Goal: Information Seeking & Learning: Learn about a topic

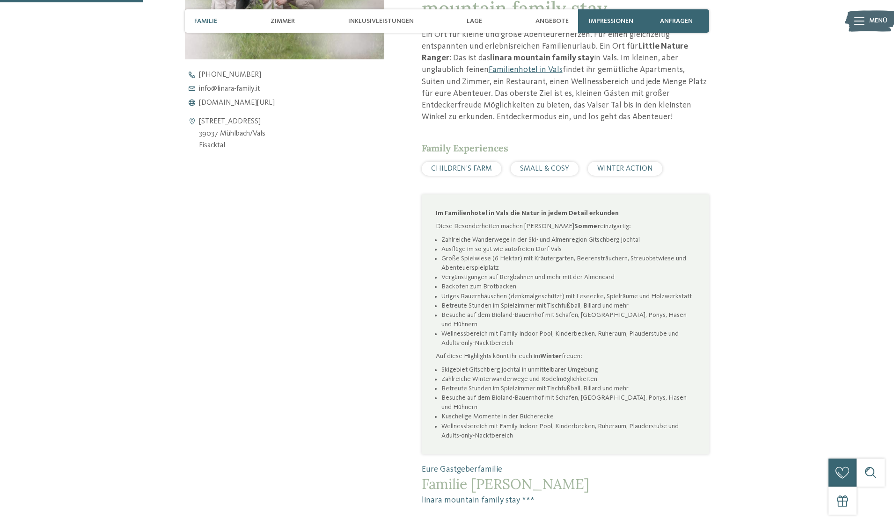
scroll to position [464, 0]
click at [248, 104] on span "[DOMAIN_NAME][URL]" at bounding box center [237, 103] width 76 height 7
drag, startPoint x: 216, startPoint y: 133, endPoint x: 298, endPoint y: 134, distance: 81.9
click at [298, 134] on div "[STREET_ADDRESS] 39037 Mühlbach/[GEOGRAPHIC_DATA] [GEOGRAPHIC_DATA]" at bounding box center [284, 134] width 199 height 36
copy address "Mühlbach/Vals"
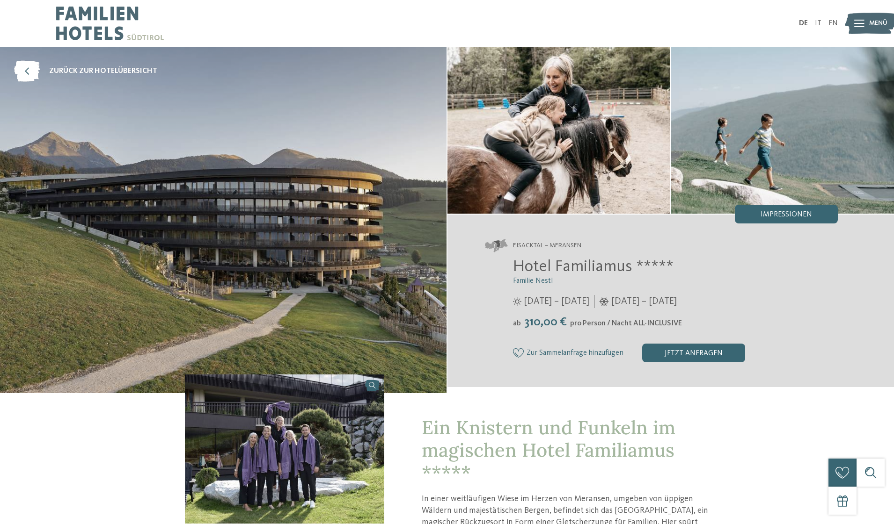
click at [589, 275] on span "Hotel Familiamus *****" at bounding box center [593, 267] width 160 height 16
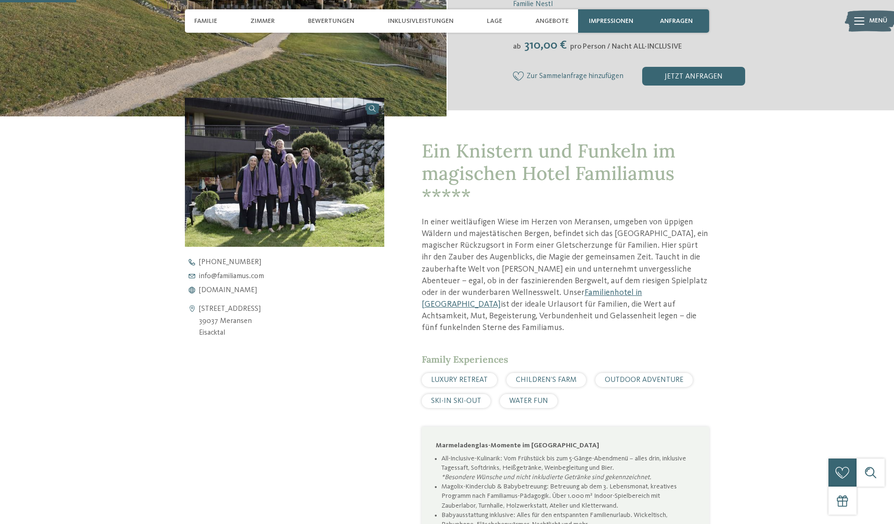
scroll to position [276, 0]
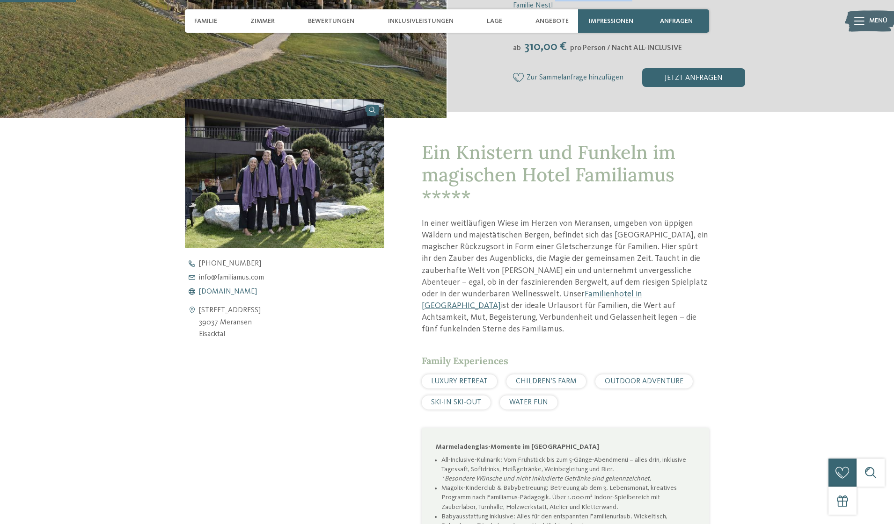
click at [239, 293] on span "www.familiamus.com" at bounding box center [228, 291] width 58 height 7
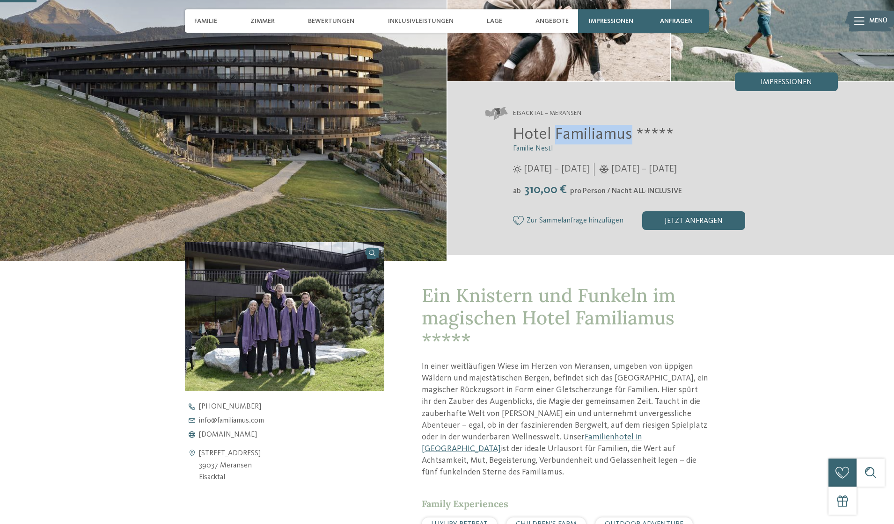
scroll to position [131, 0]
